Goal: Information Seeking & Learning: Learn about a topic

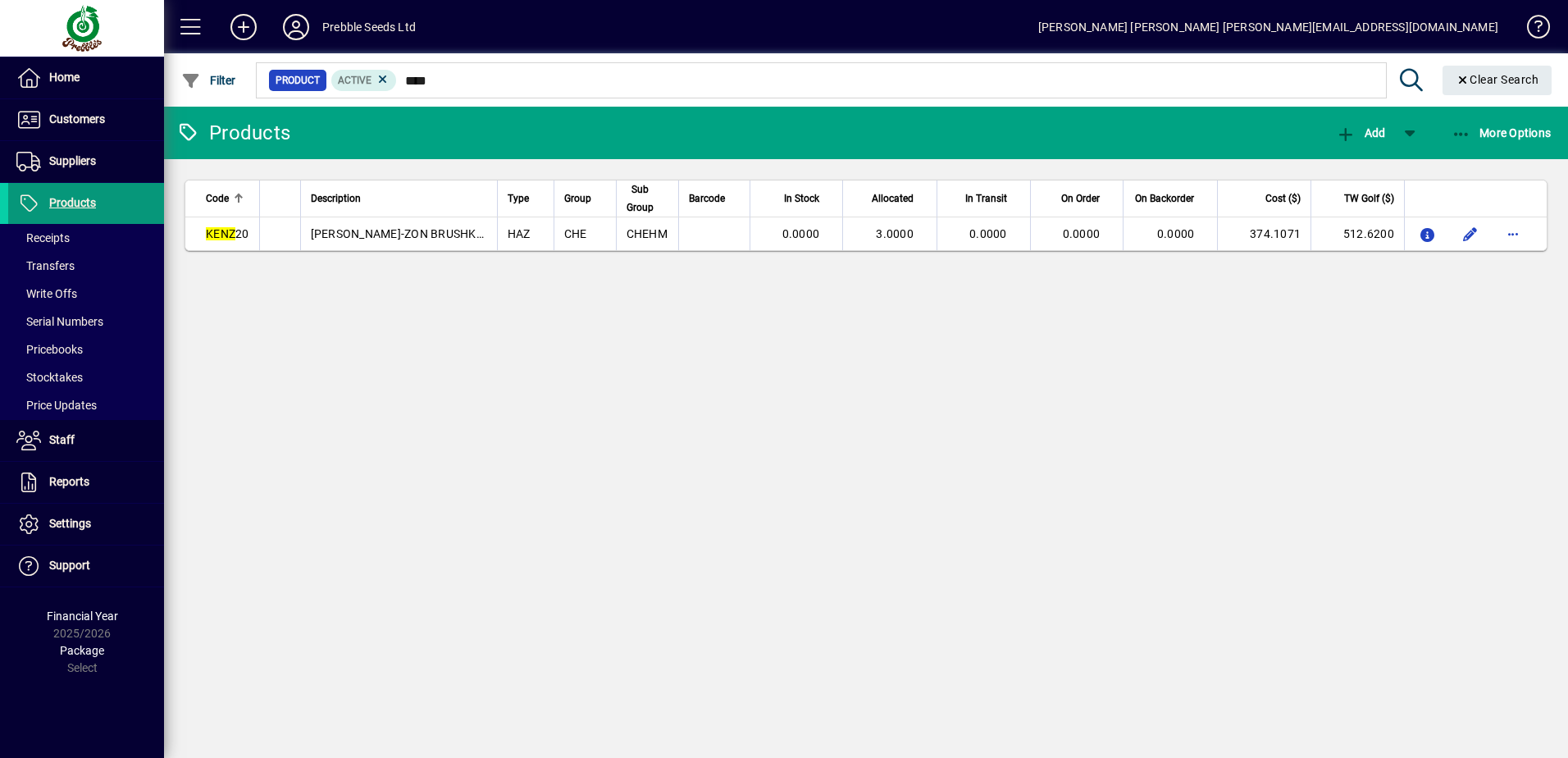
click at [88, 198] on span "Products" at bounding box center [72, 202] width 46 height 13
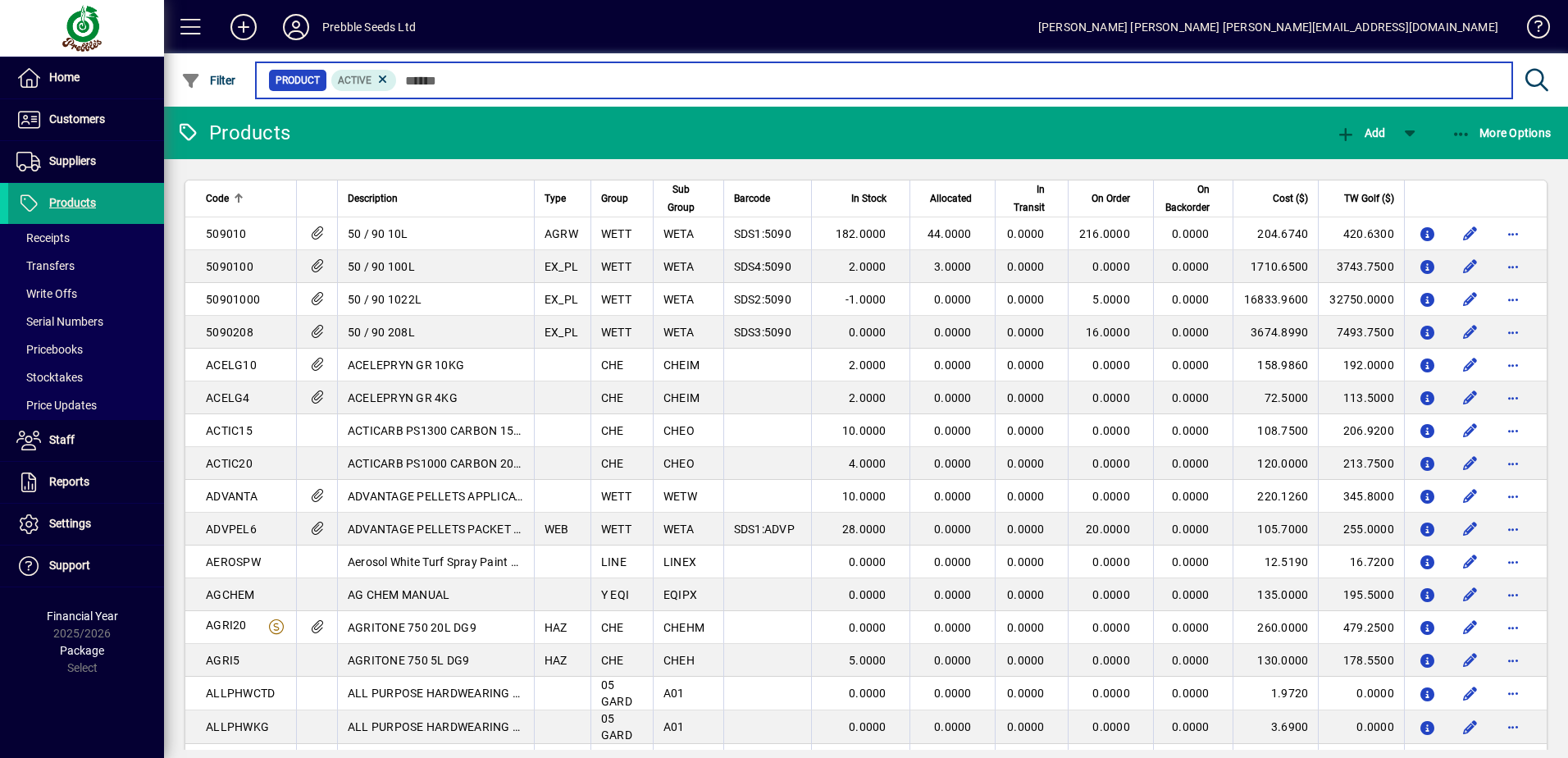
click at [622, 87] on input "text" at bounding box center [948, 80] width 1102 height 23
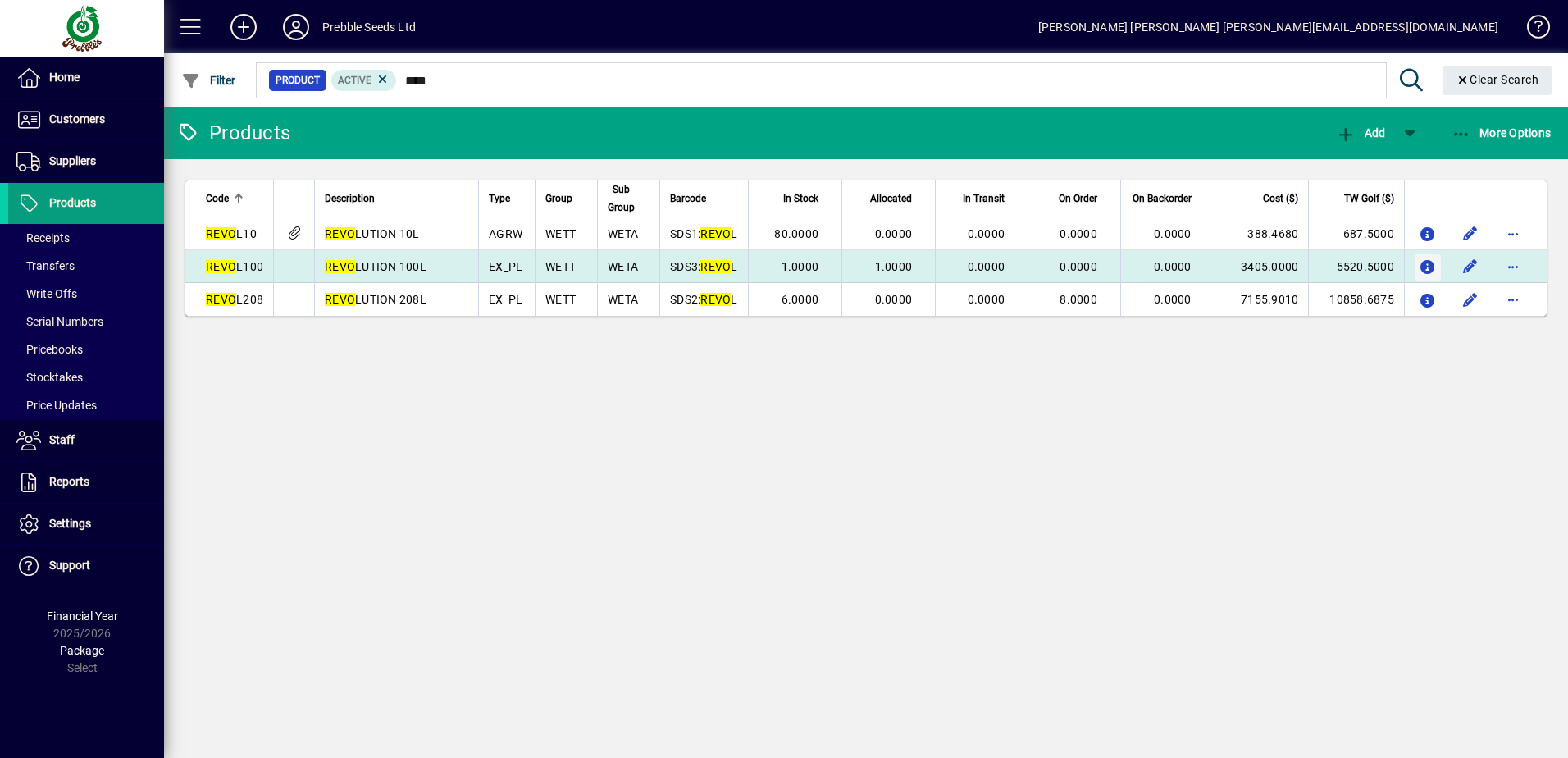
click at [1428, 263] on icon "button" at bounding box center [1428, 268] width 17 height 14
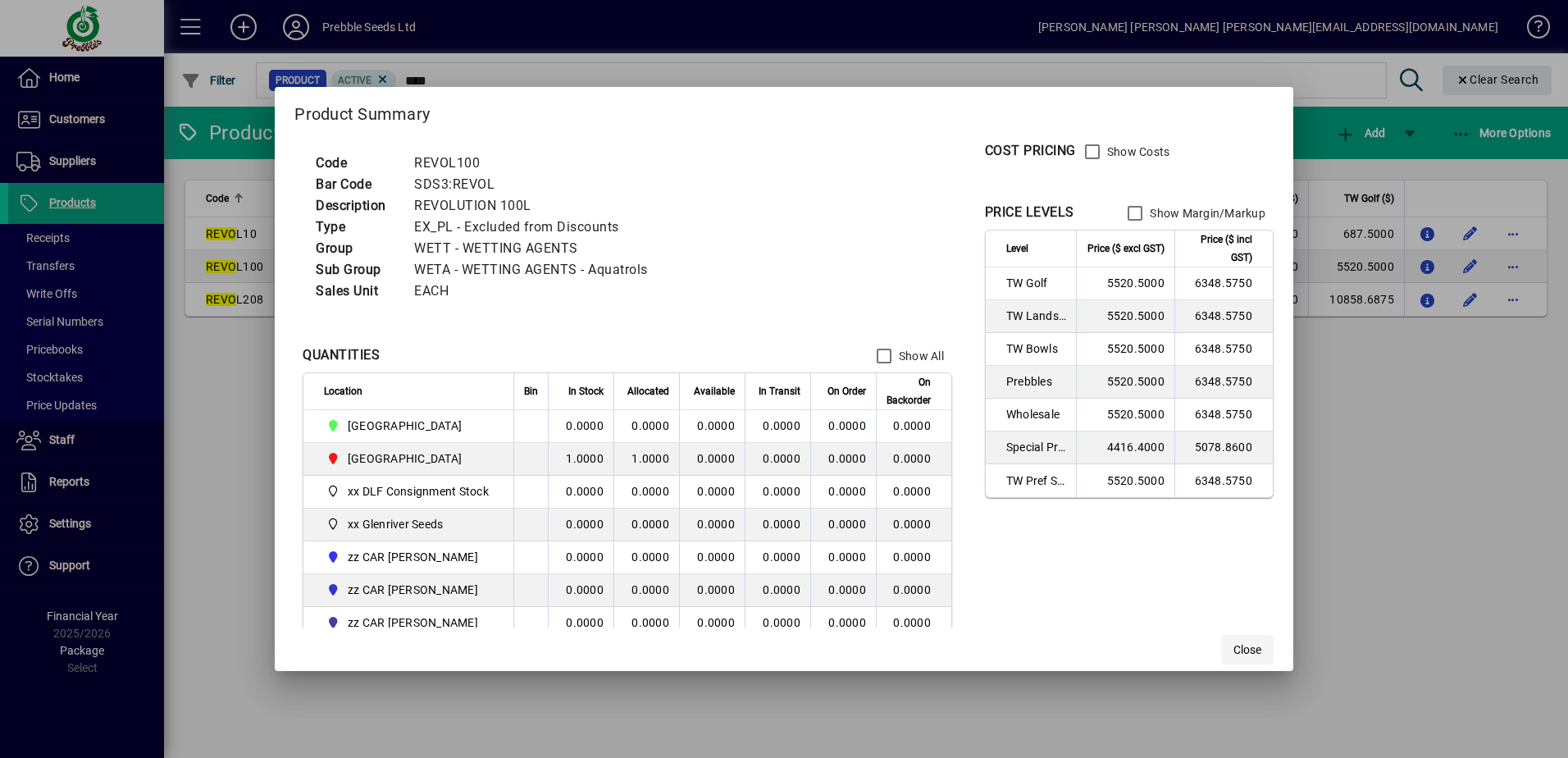
click at [1247, 655] on span "Close" at bounding box center [1247, 650] width 28 height 17
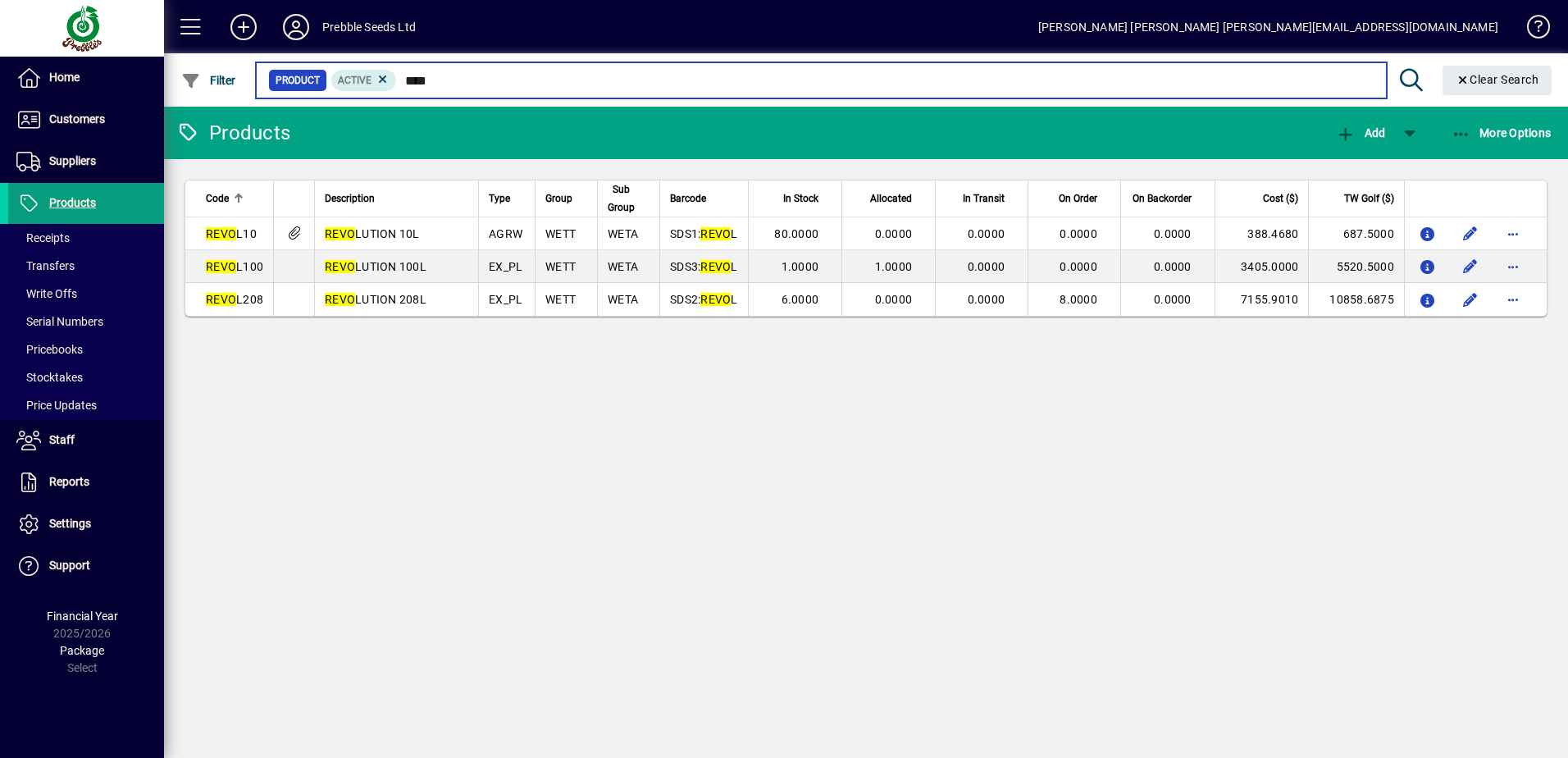
click at [489, 73] on input "****" at bounding box center [884, 80] width 976 height 23
type input "*"
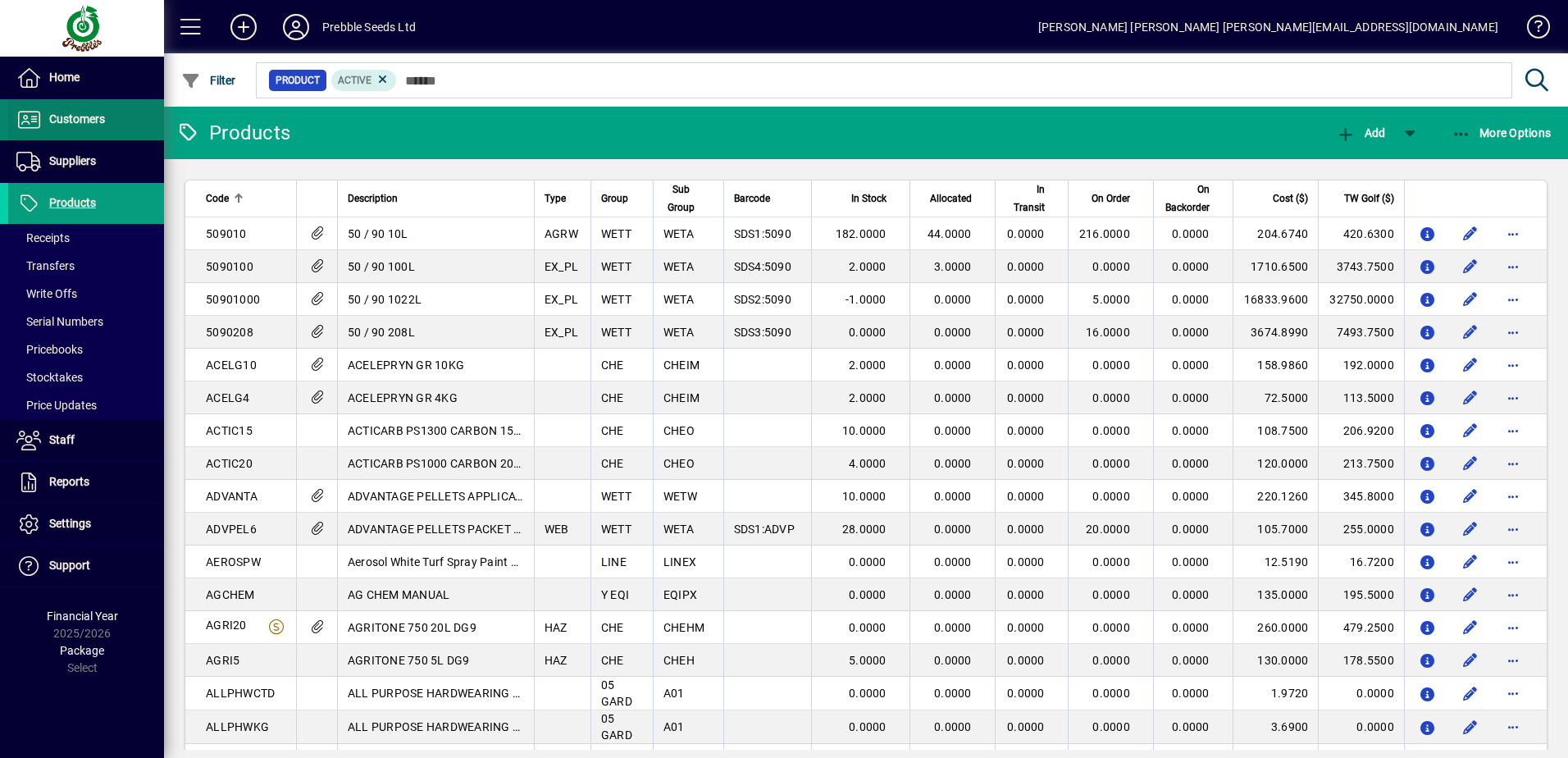
click at [79, 117] on span "Customers" at bounding box center [76, 119] width 55 height 13
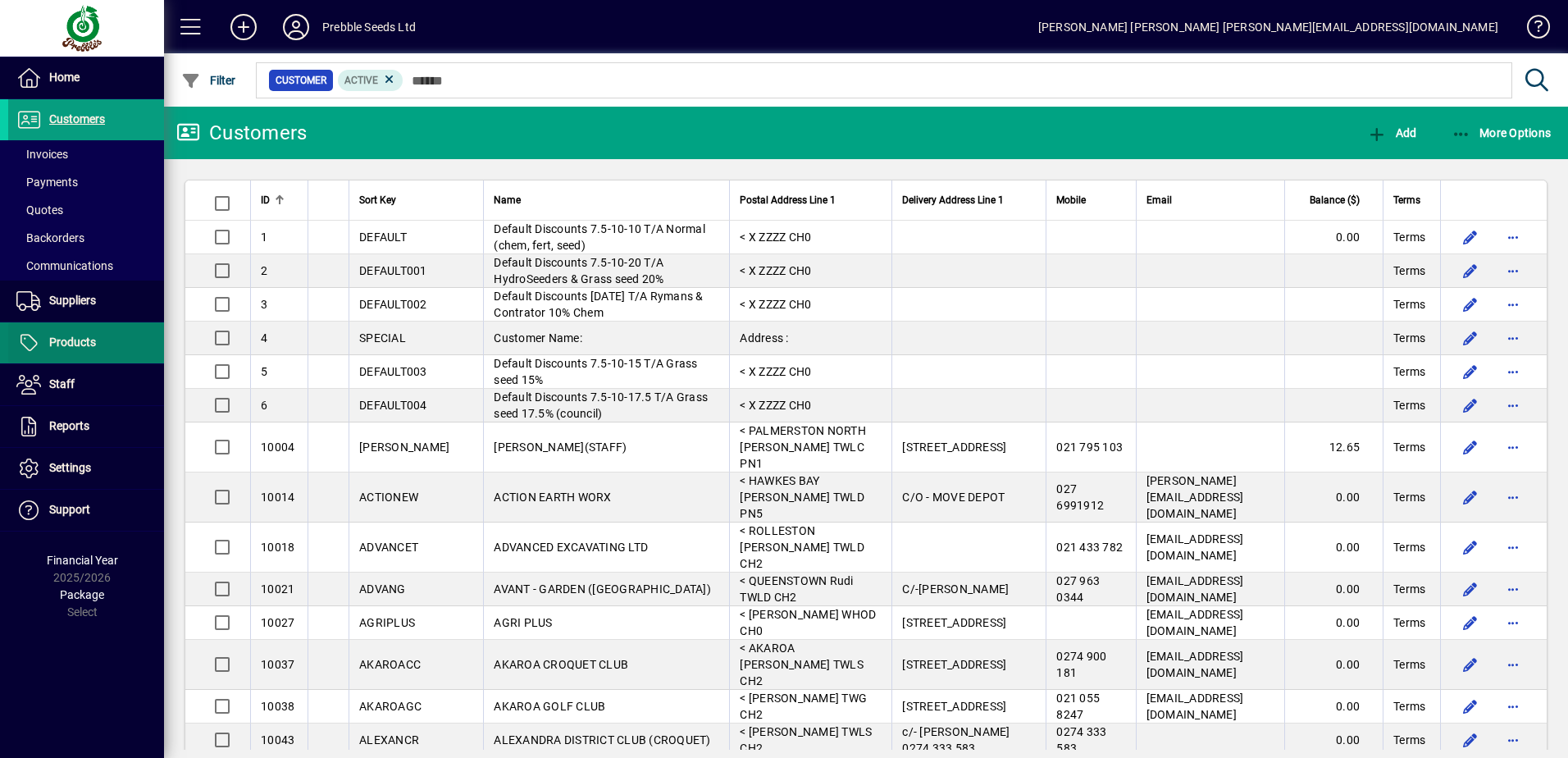
click at [71, 346] on span "Products" at bounding box center [72, 342] width 46 height 13
